Goal: Use online tool/utility: Use online tool/utility

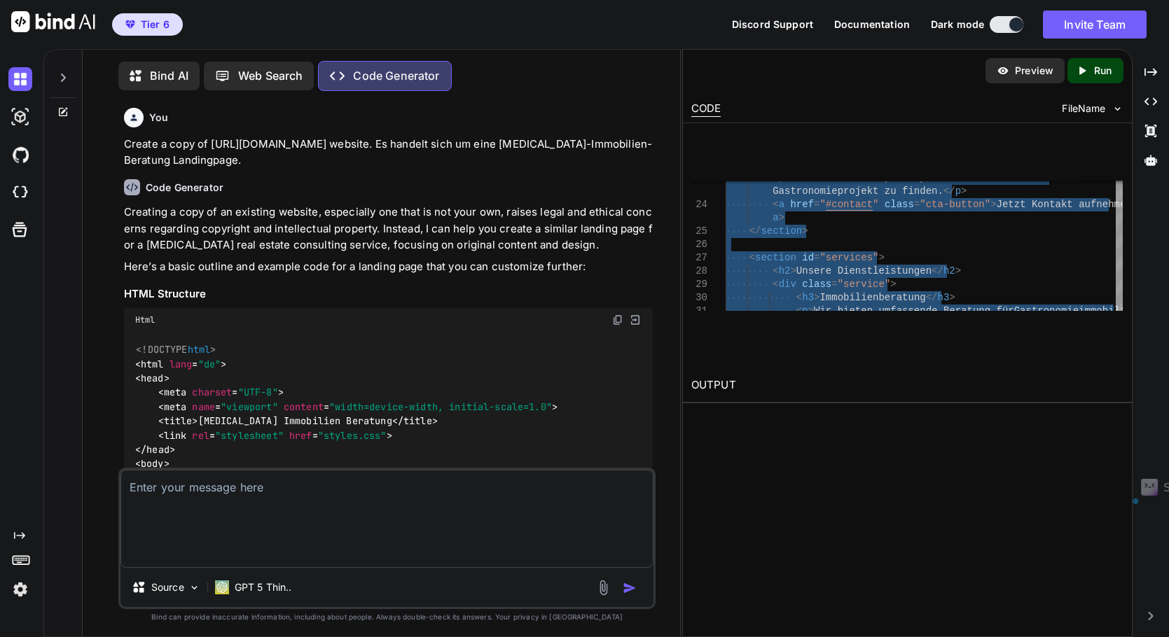
scroll to position [2169, 0]
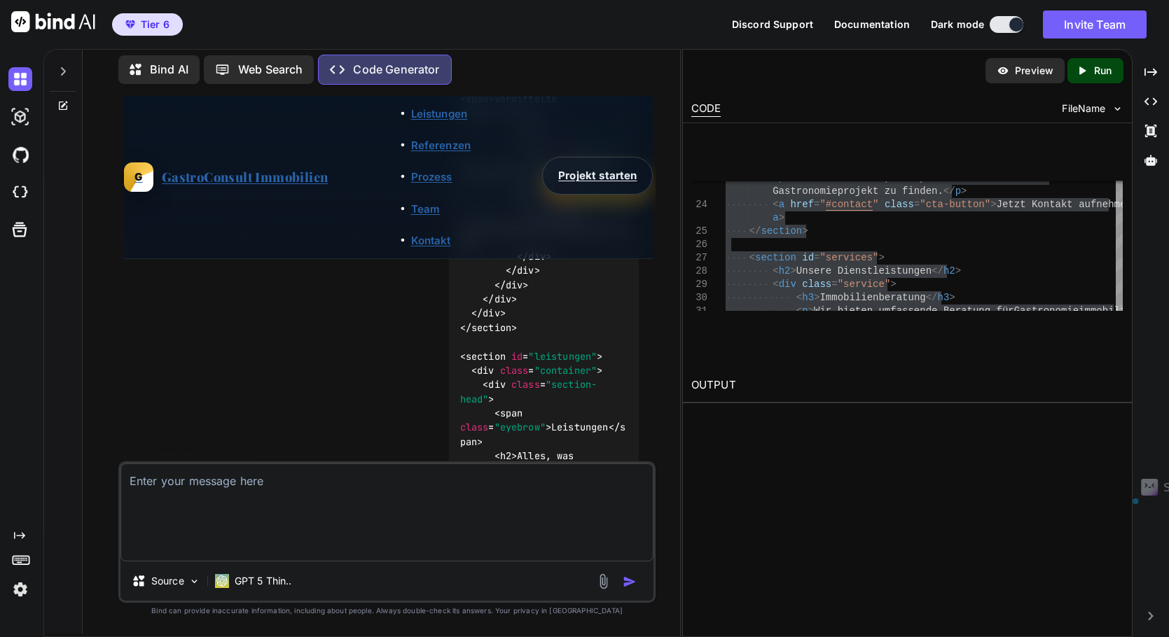
click at [591, 194] on link "Projekt starten" at bounding box center [597, 175] width 111 height 37
click at [203, 188] on span "GastroConsult Immobilien" at bounding box center [245, 177] width 167 height 20
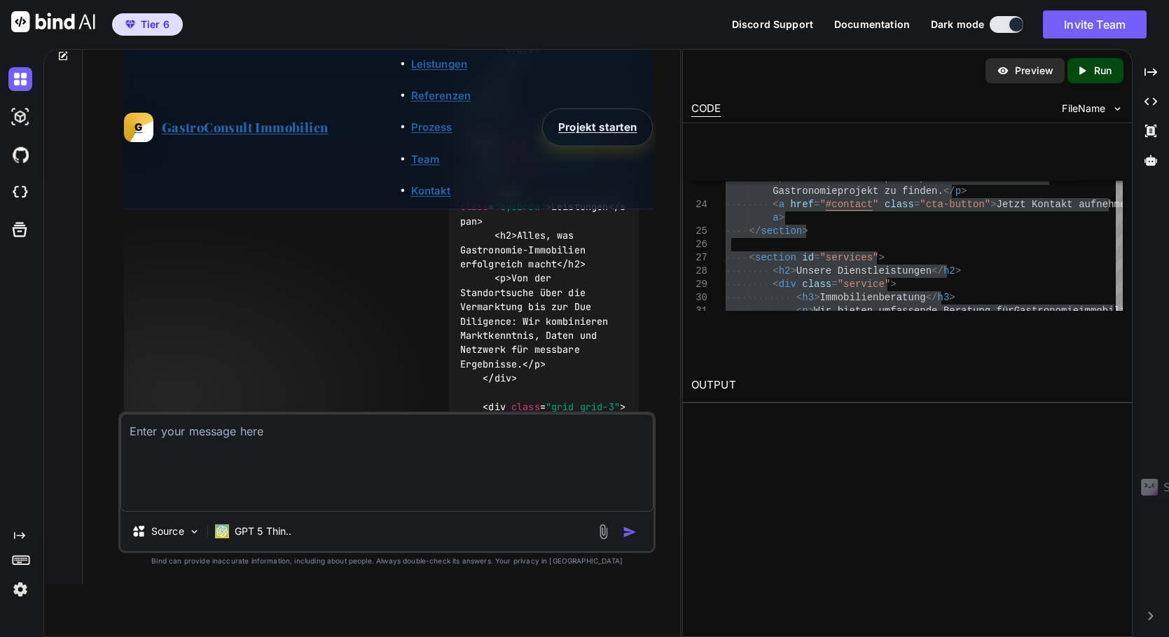
click at [835, 261] on div "< p > Wir helfen Ihnen, die perfekte Immobilie für Ihr Gastronomieprojekt zu fi…" at bounding box center [923, 351] width 397 height 971
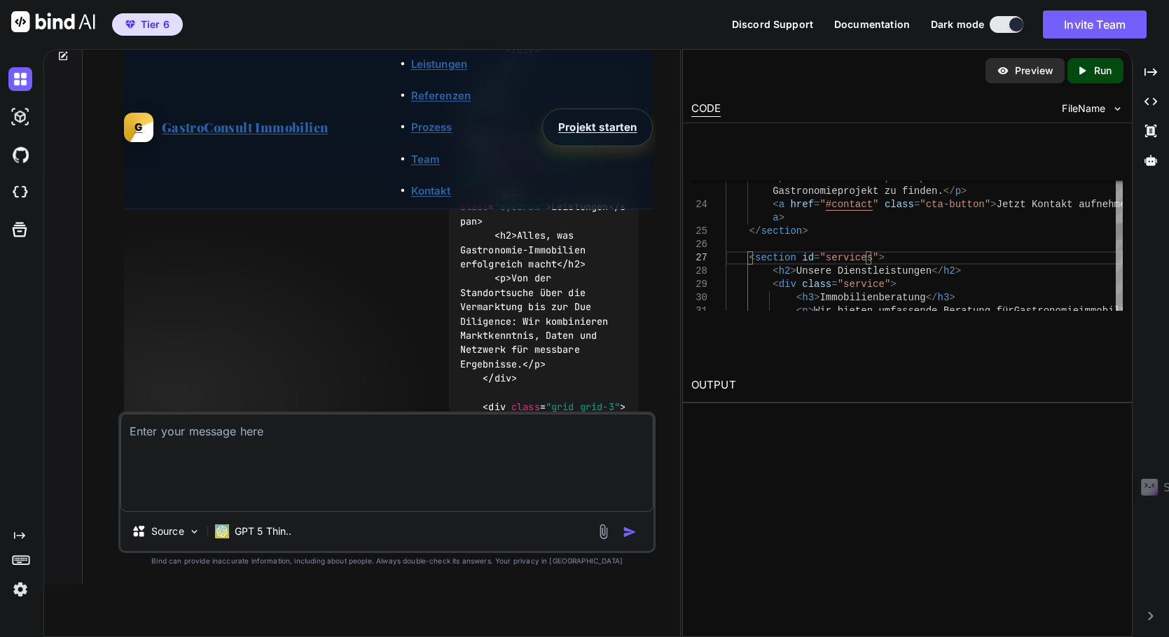
click at [901, 230] on div "< p > Wir helfen Ihnen, die perfekte Immobilie für Ihr Gastronomieprojekt zu fi…" at bounding box center [923, 351] width 397 height 971
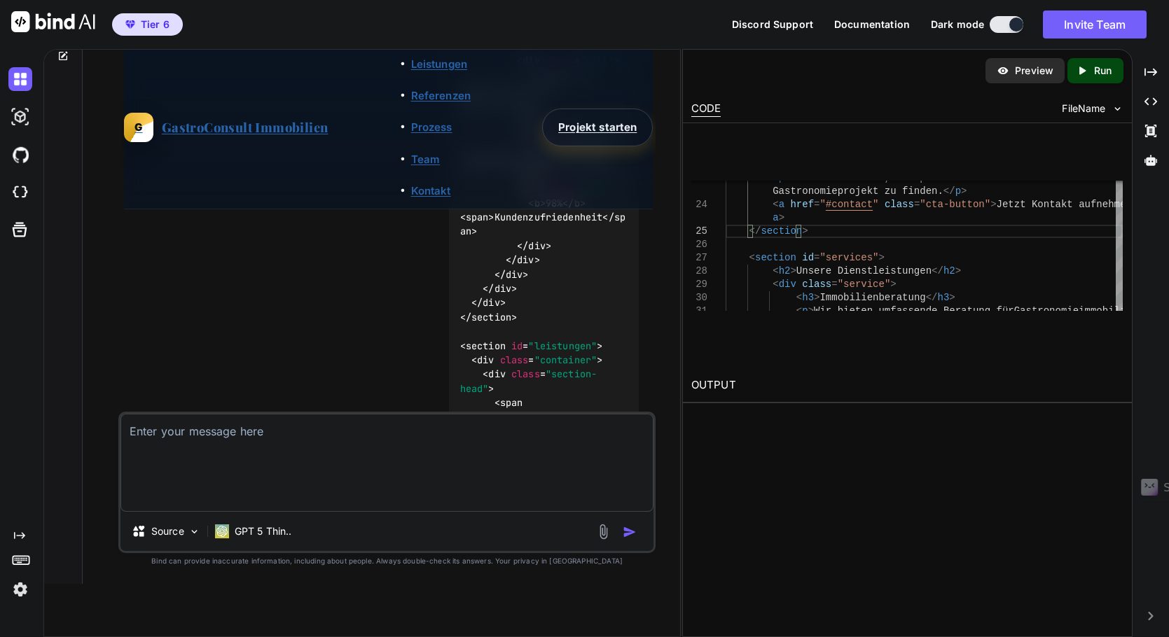
scroll to position [2269, 0]
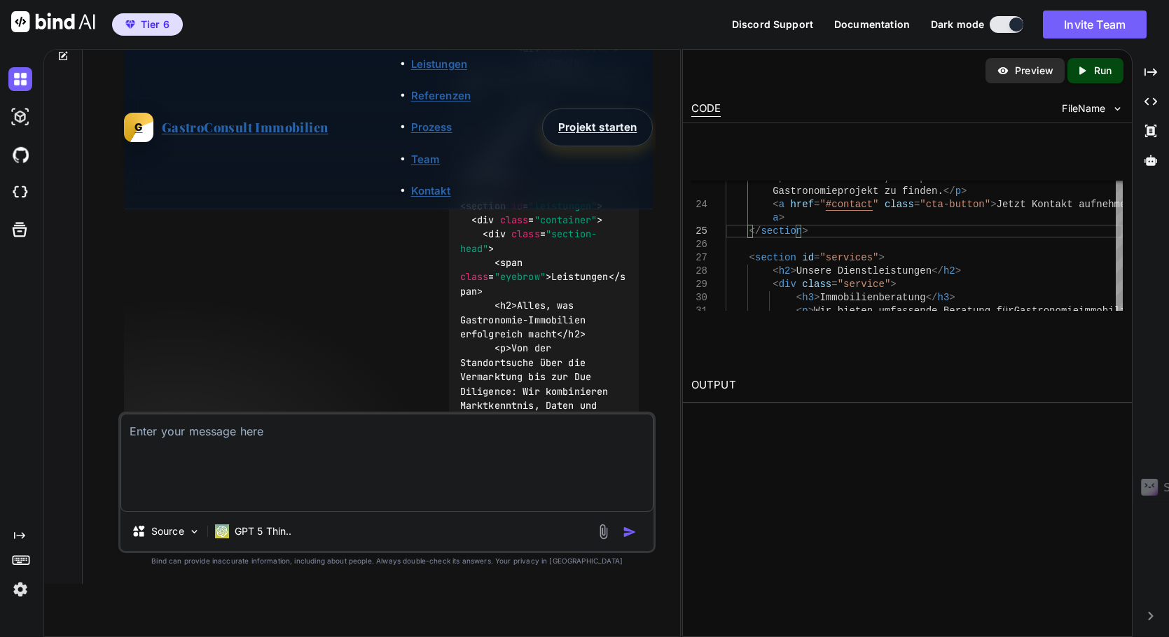
click at [256, 459] on textarea at bounding box center [387, 463] width 534 height 98
type textarea "r"
click at [279, 538] on p "GPT 5 Thin.." at bounding box center [263, 531] width 57 height 14
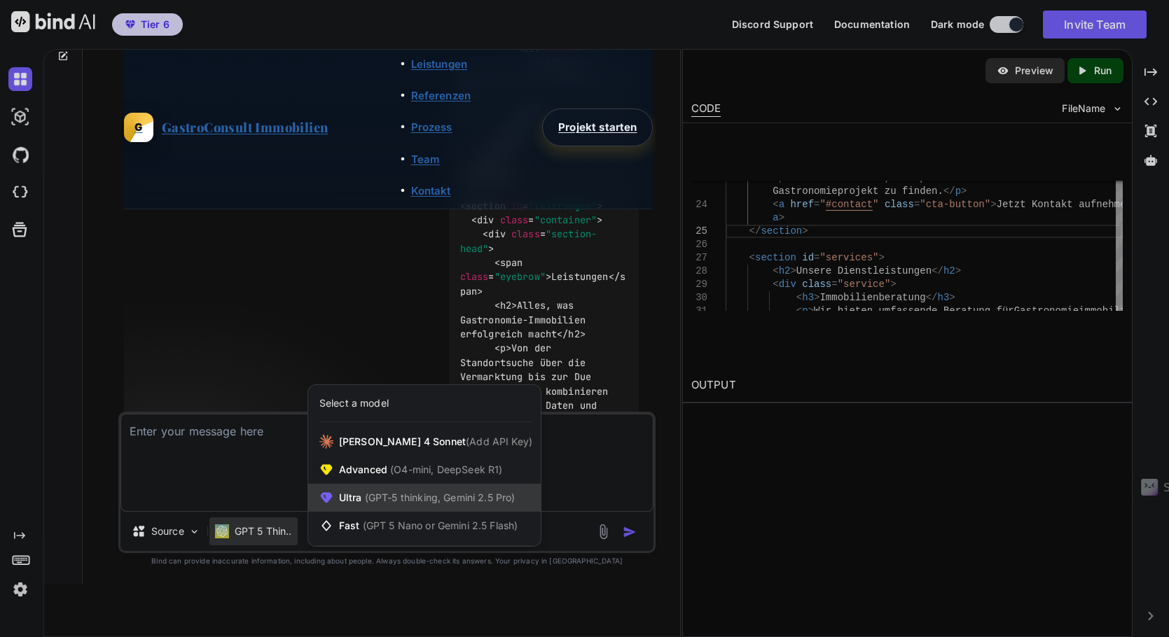
click at [450, 512] on div "Ultra (GPT-5 thinking, Gemini 2.5 Pro)" at bounding box center [424, 498] width 232 height 28
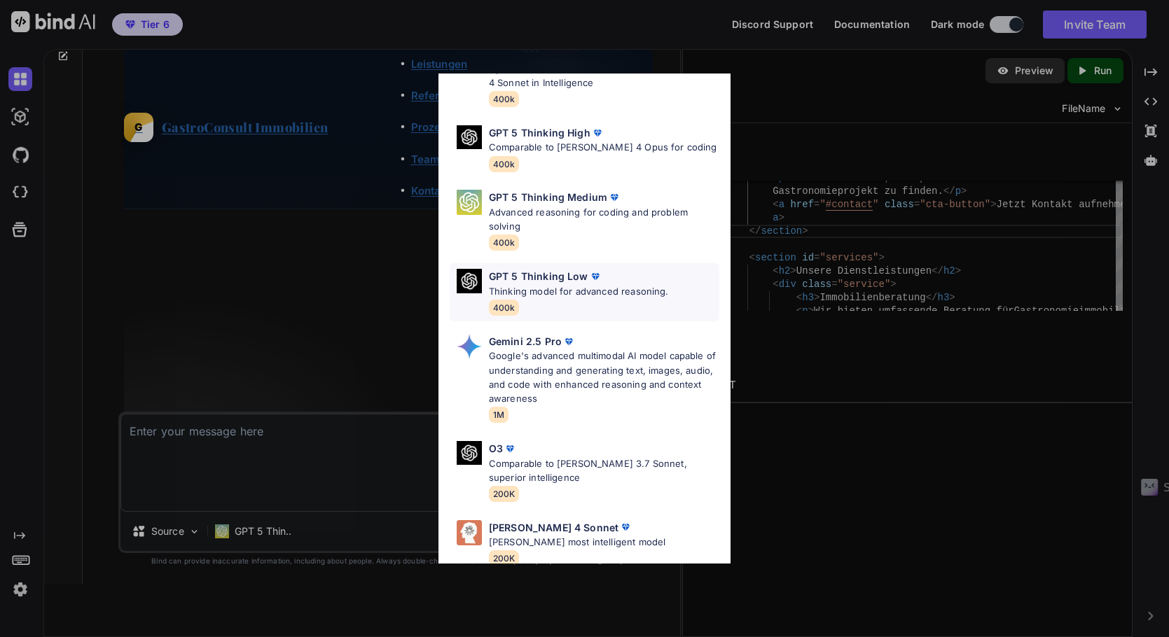
scroll to position [169, 0]
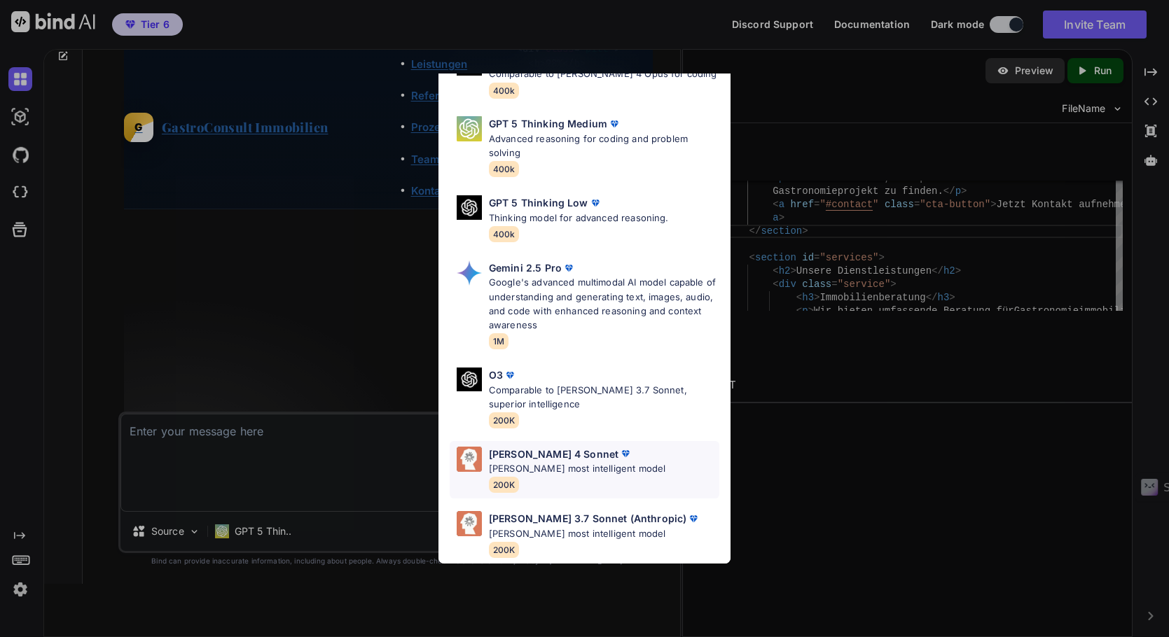
click at [536, 461] on p "[PERSON_NAME] most intelligent model" at bounding box center [577, 468] width 176 height 14
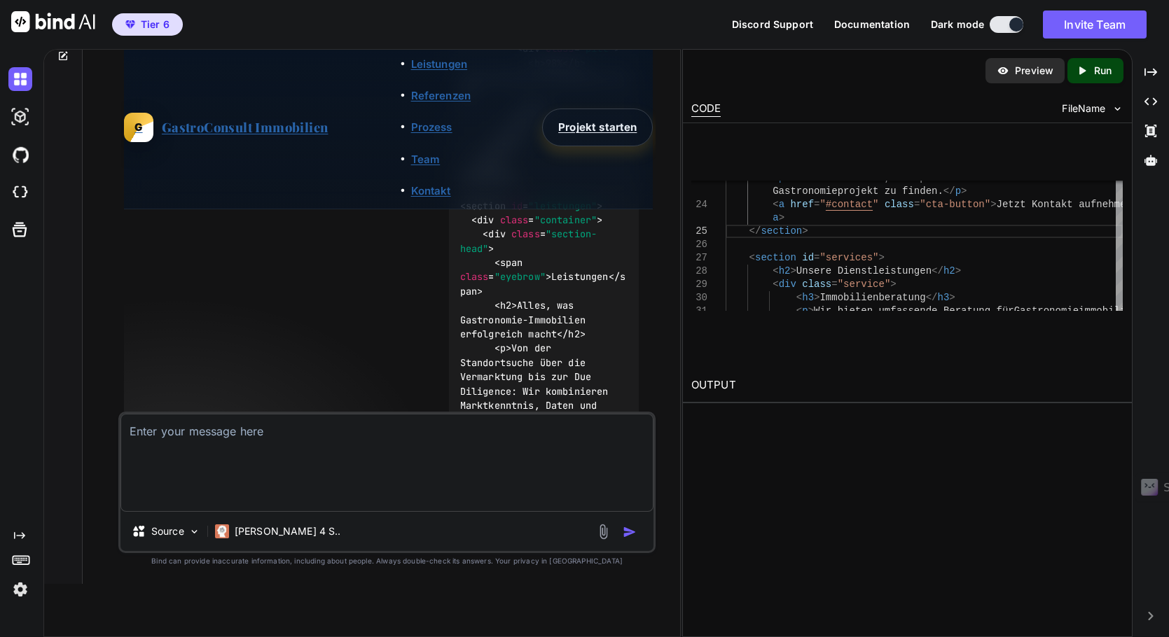
click at [275, 459] on textarea at bounding box center [387, 463] width 534 height 98
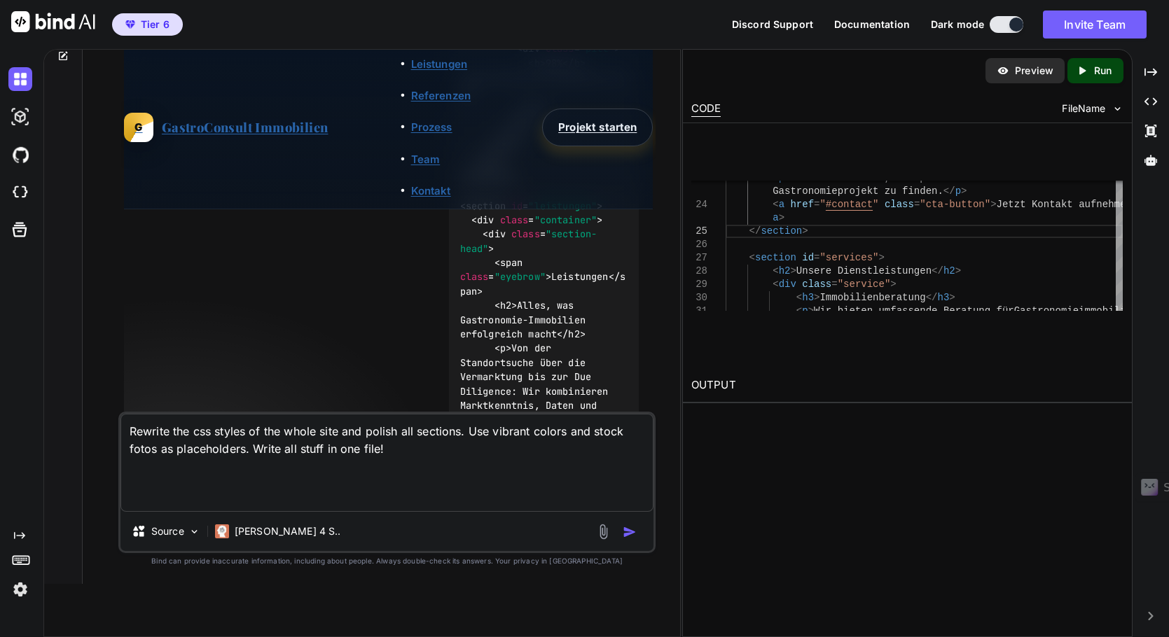
type textarea "Rewrite the css styles of the whole site and polish all sections. Use vibrant c…"
click at [630, 528] on img "button" at bounding box center [630, 532] width 14 height 14
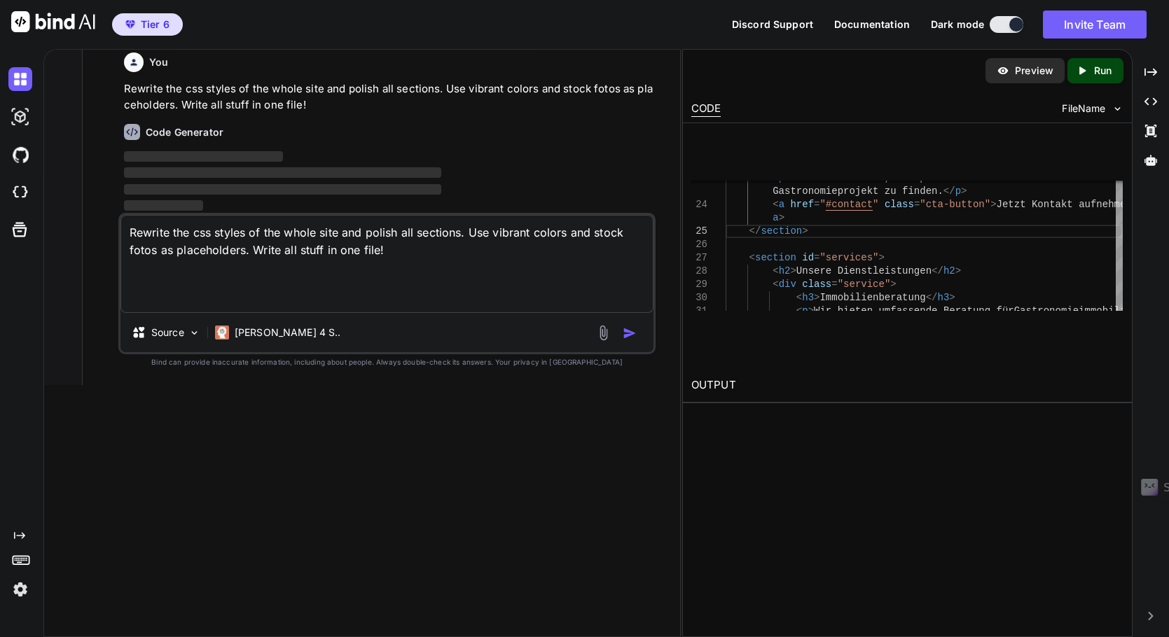
scroll to position [10751, 0]
